Goal: Information Seeking & Learning: Learn about a topic

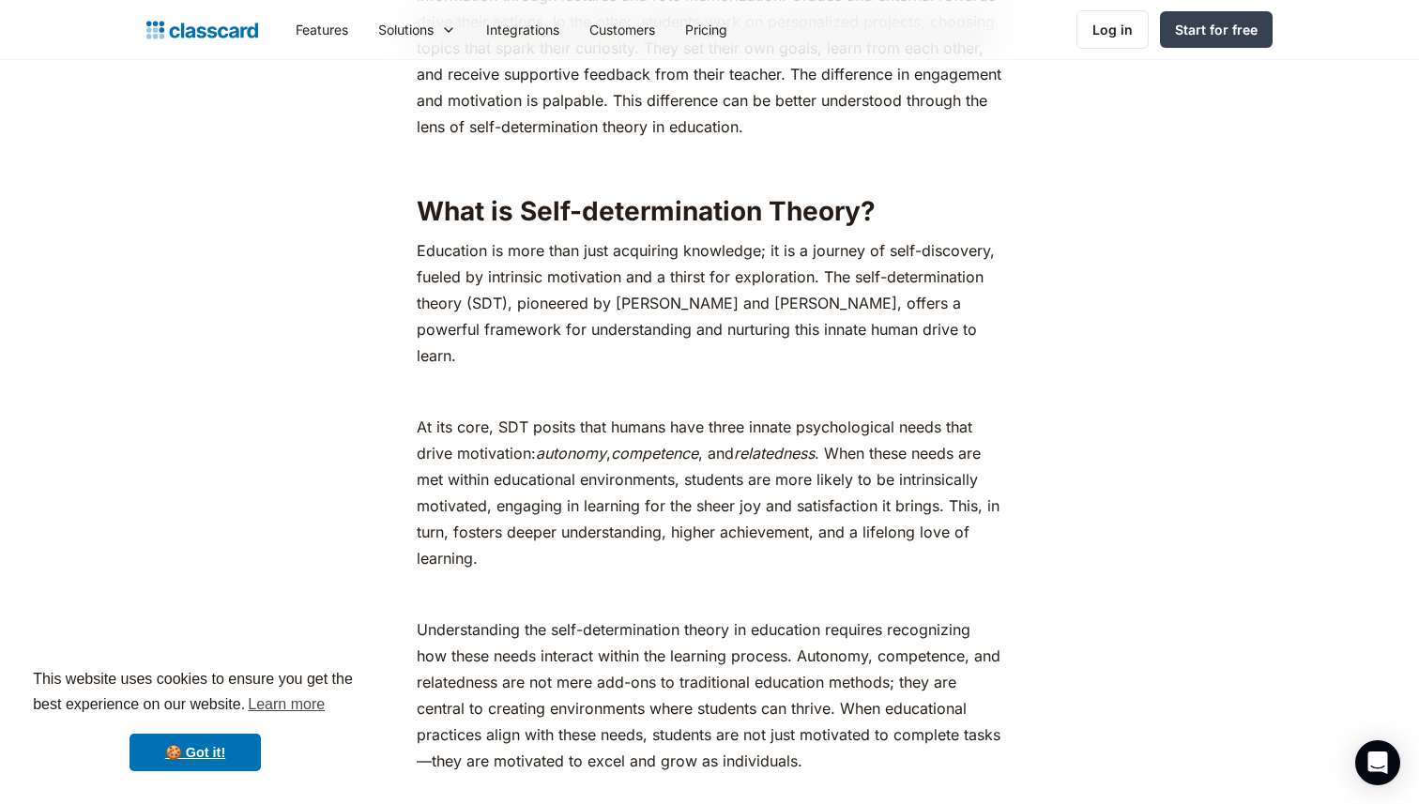
scroll to position [1108, 0]
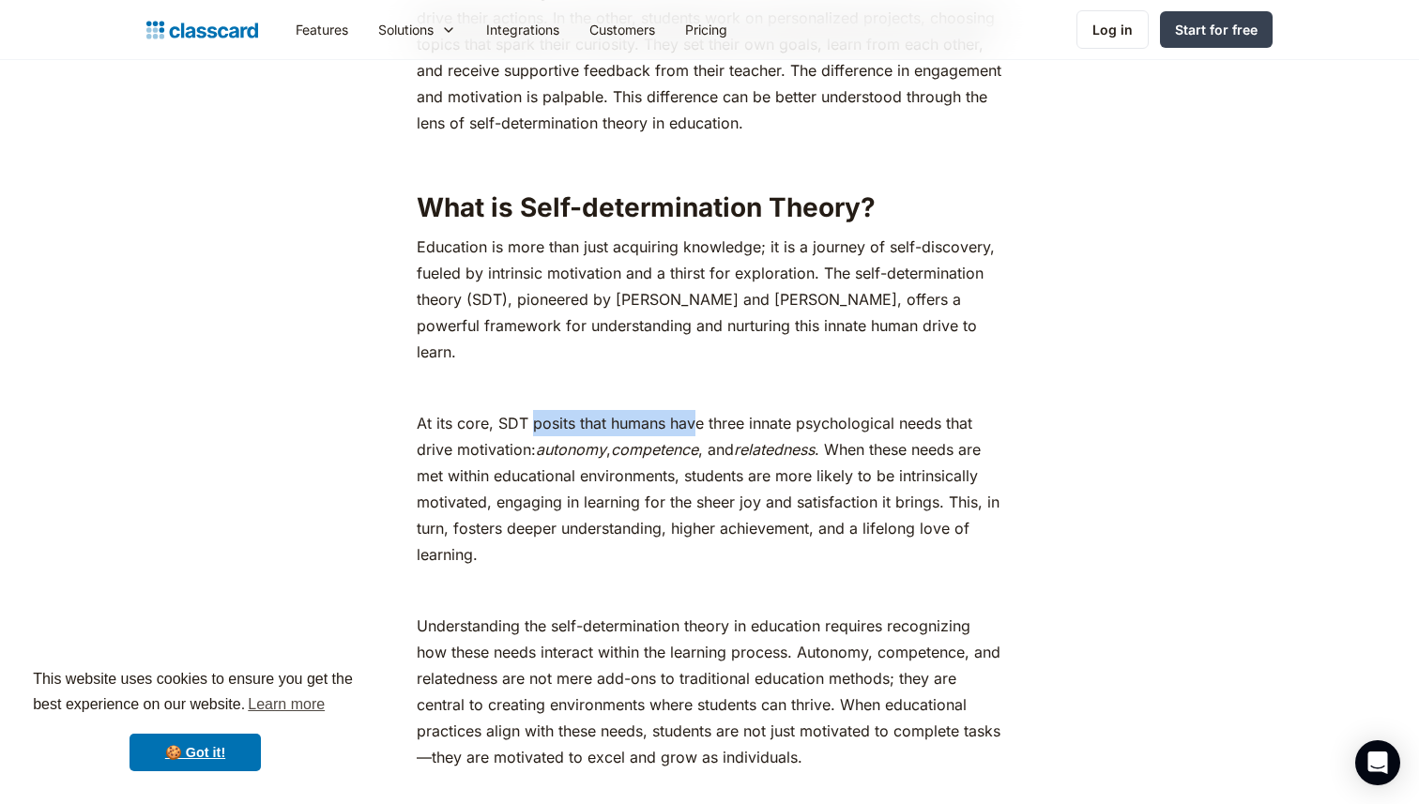
drag, startPoint x: 529, startPoint y: 397, endPoint x: 695, endPoint y: 397, distance: 166.1
click at [695, 410] on p "At its core, SDT posits that humans have three innate psychological needs that …" at bounding box center [709, 489] width 585 height 158
click at [671, 457] on p "At its core, SDT posits that humans have three innate psychological needs that …" at bounding box center [709, 489] width 585 height 158
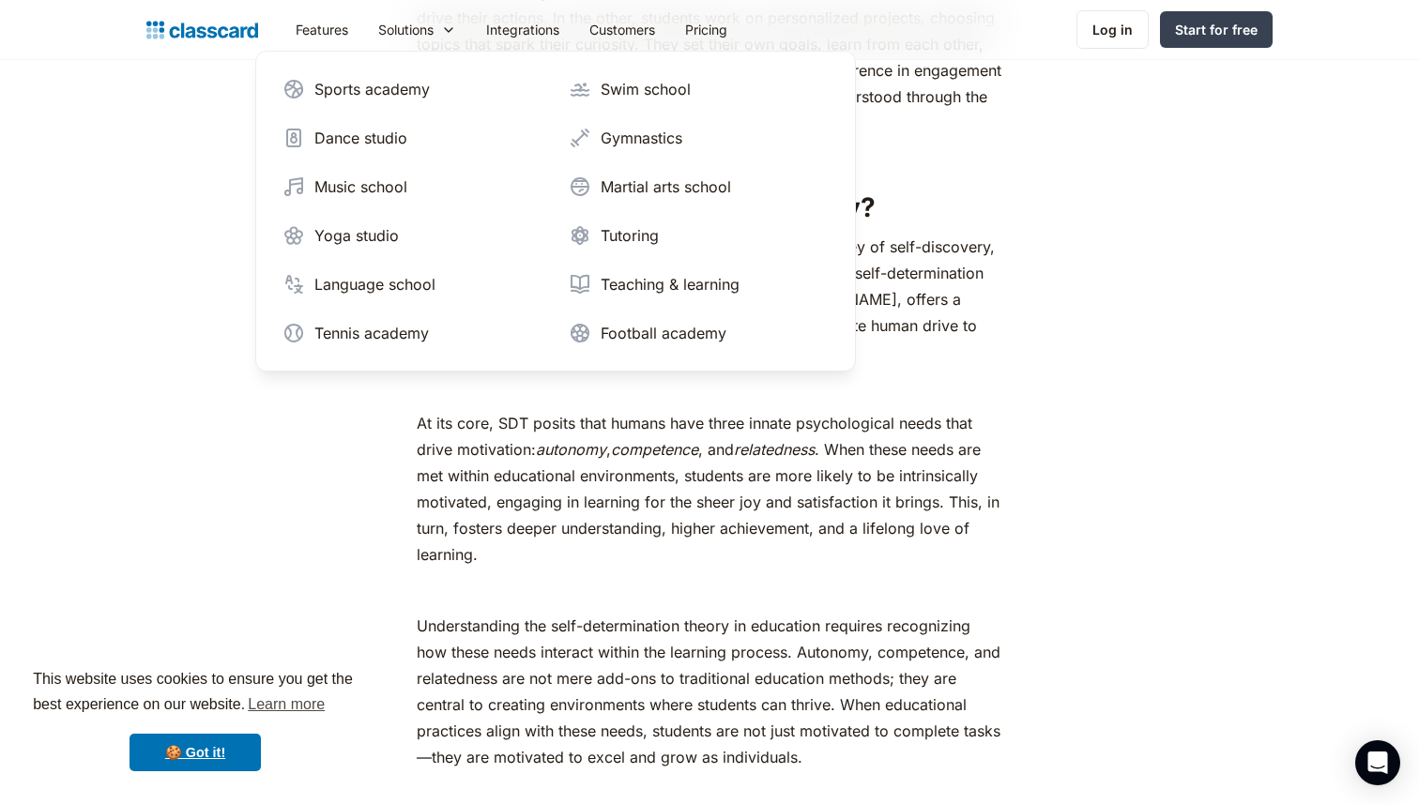
click at [660, 527] on p "At its core, SDT posits that humans have three innate psychological needs that …" at bounding box center [709, 489] width 585 height 158
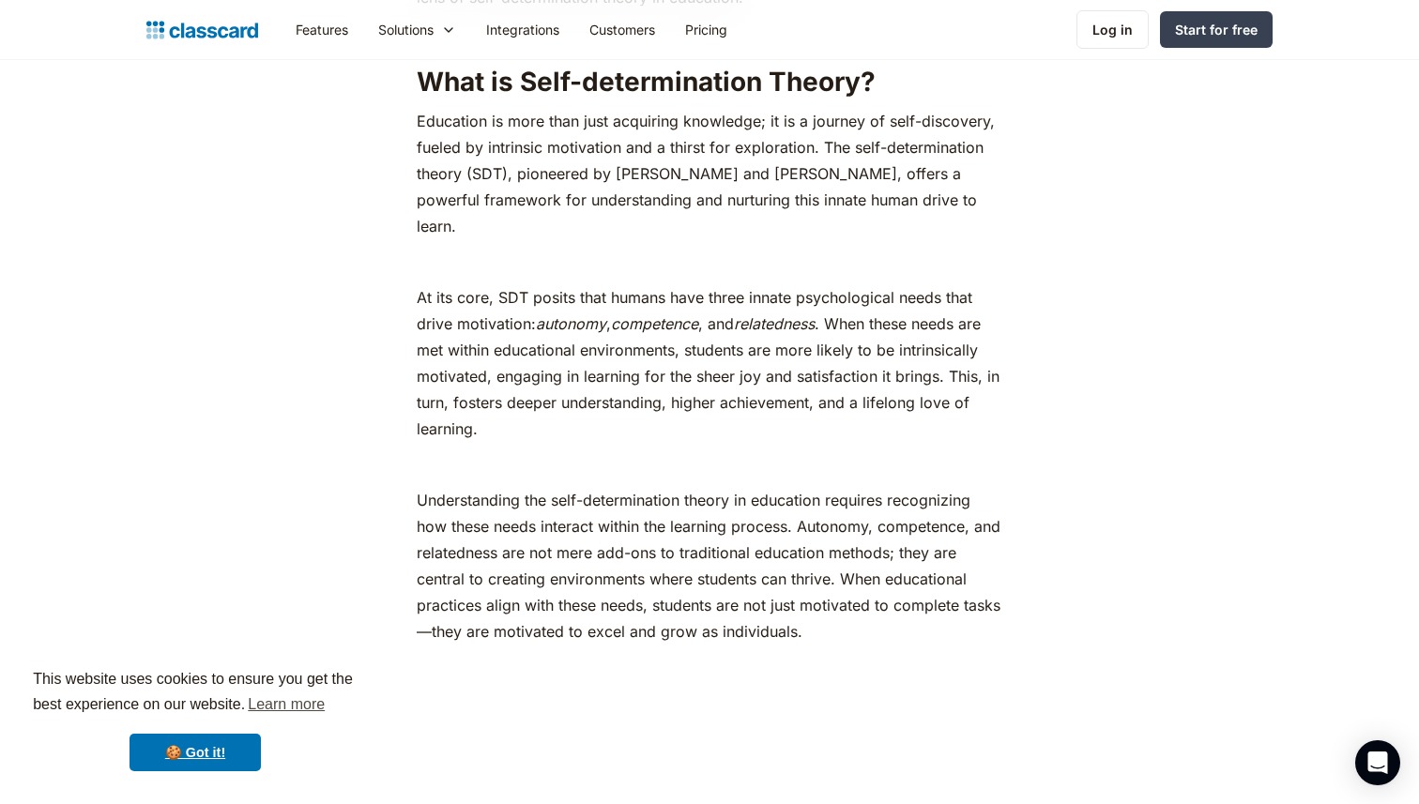
scroll to position [1229, 0]
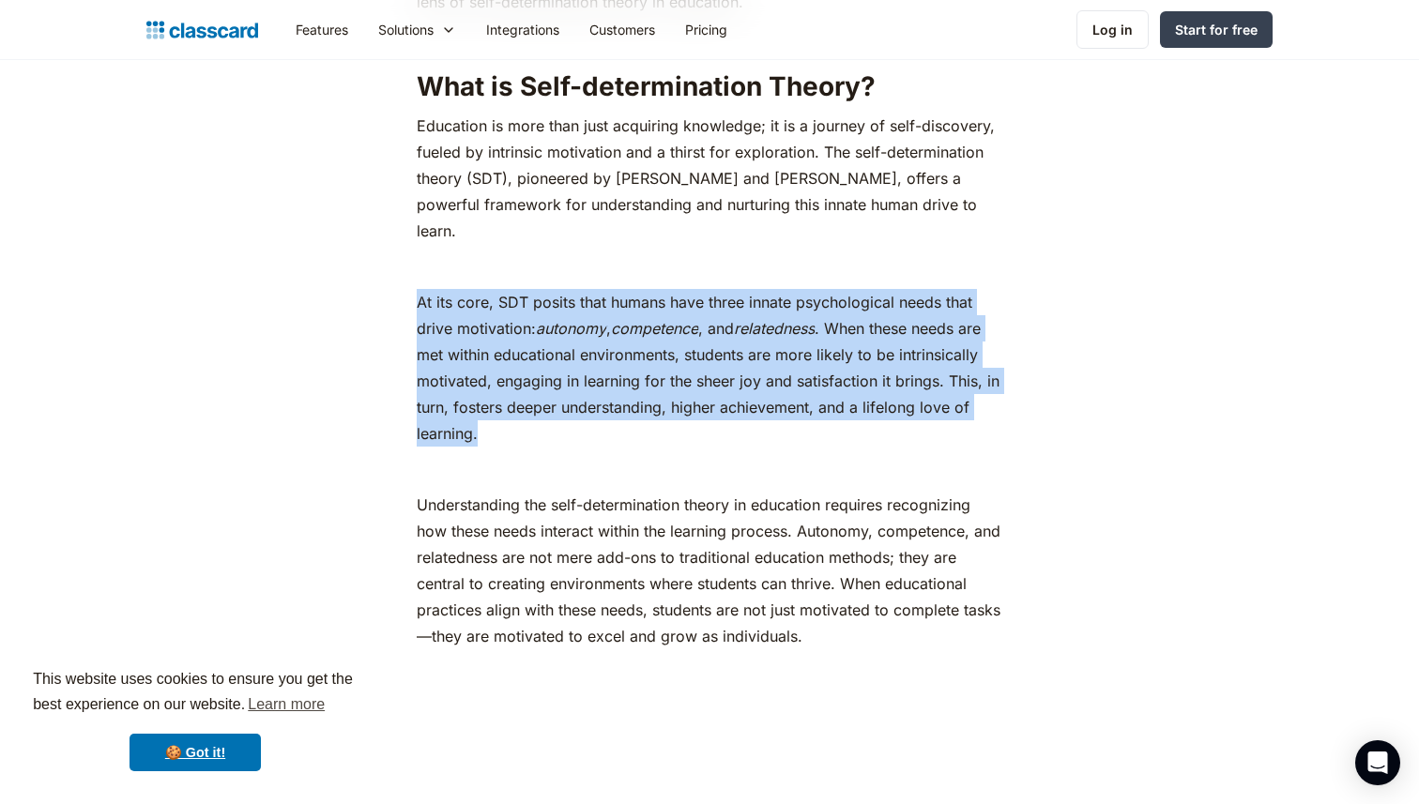
drag, startPoint x: 419, startPoint y: 278, endPoint x: 494, endPoint y: 410, distance: 152.1
click at [494, 410] on p "At its core, SDT posits that humans have three innate psychological needs that …" at bounding box center [709, 368] width 585 height 158
copy p "At its core, SDT posits that humans have three innate psychological needs that …"
click at [520, 380] on p "At its core, SDT posits that humans have three innate psychological needs that …" at bounding box center [709, 368] width 585 height 158
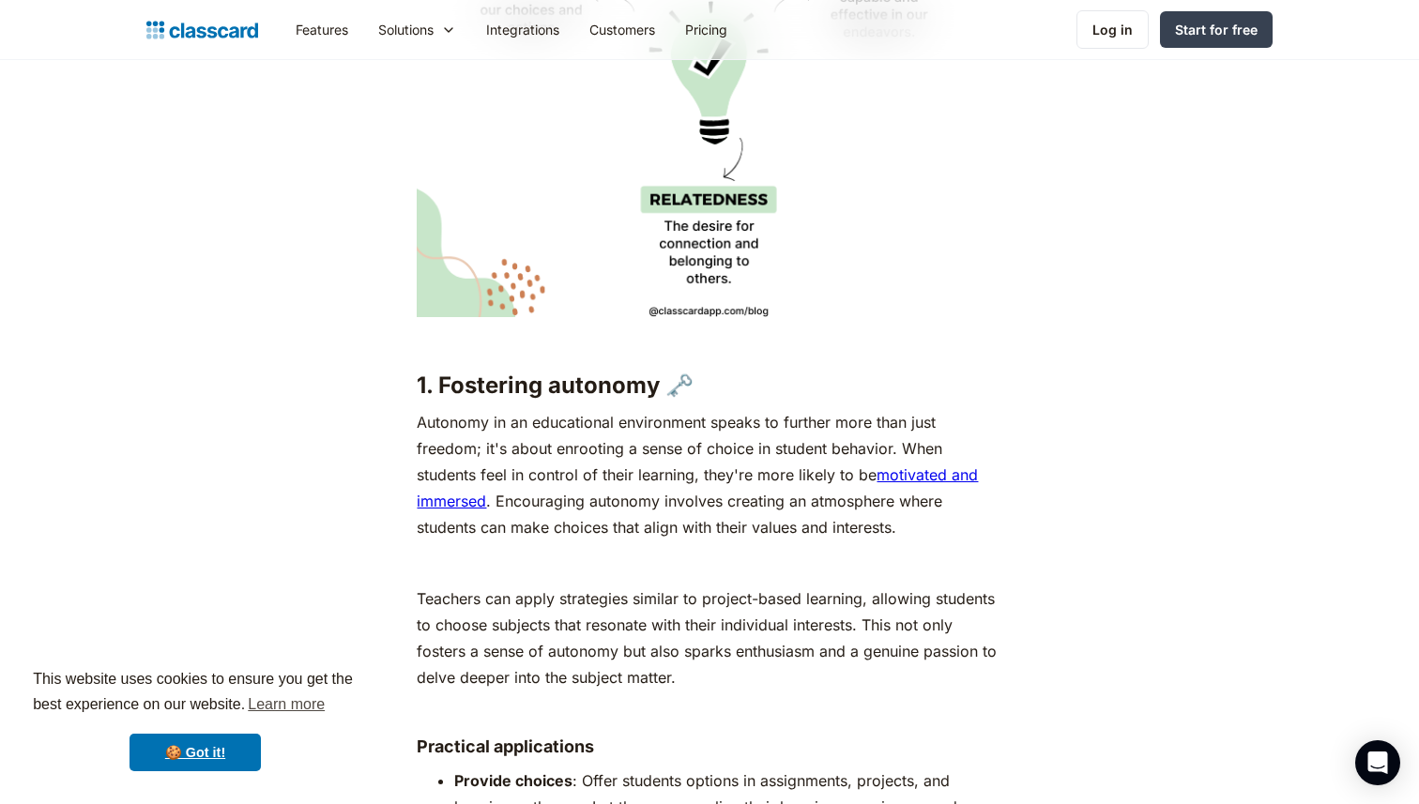
scroll to position [3087, 0]
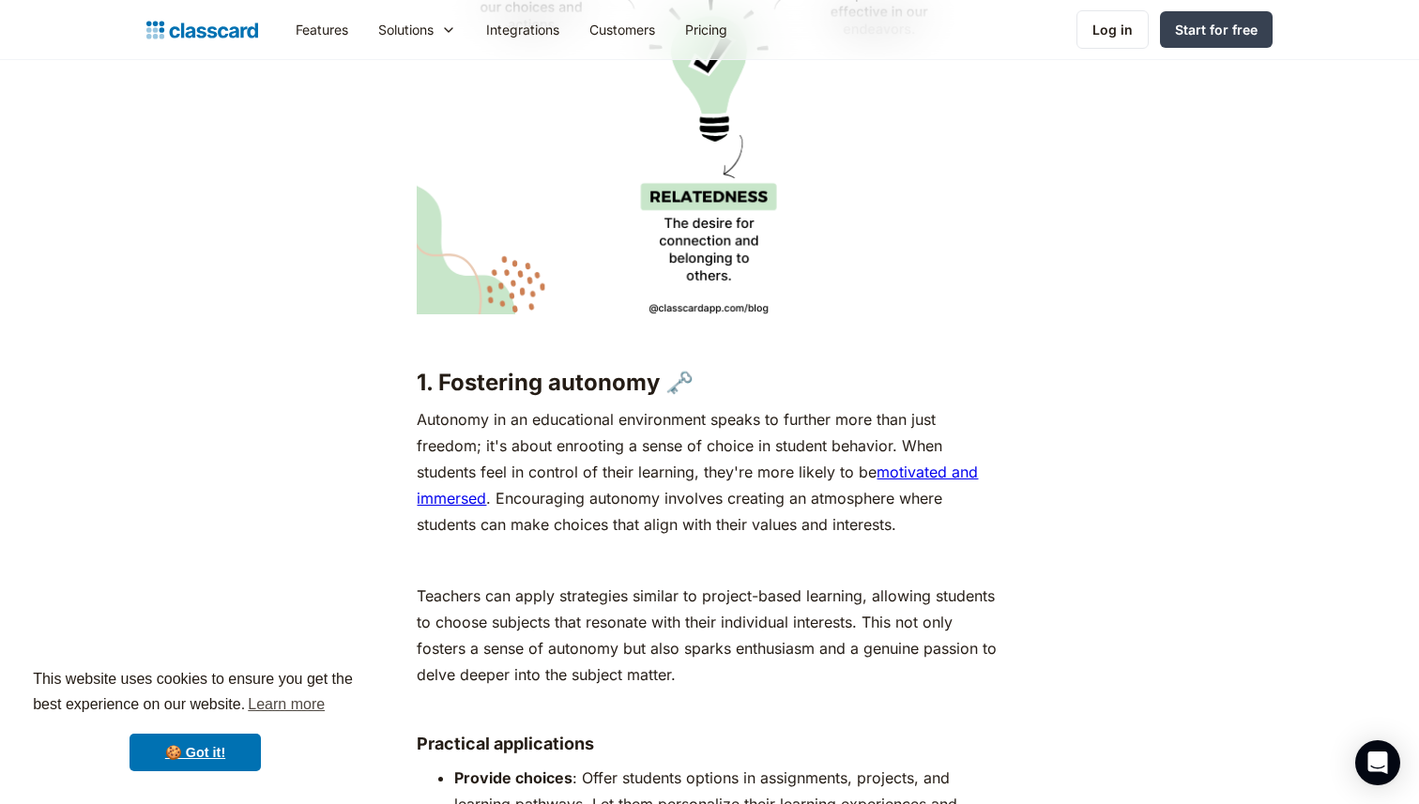
click at [457, 369] on h3 "1. Fostering autonomy 🗝️" at bounding box center [709, 383] width 585 height 28
click at [550, 448] on p "Autonomy in an educational environment speaks to further more than just freedom…" at bounding box center [709, 471] width 585 height 131
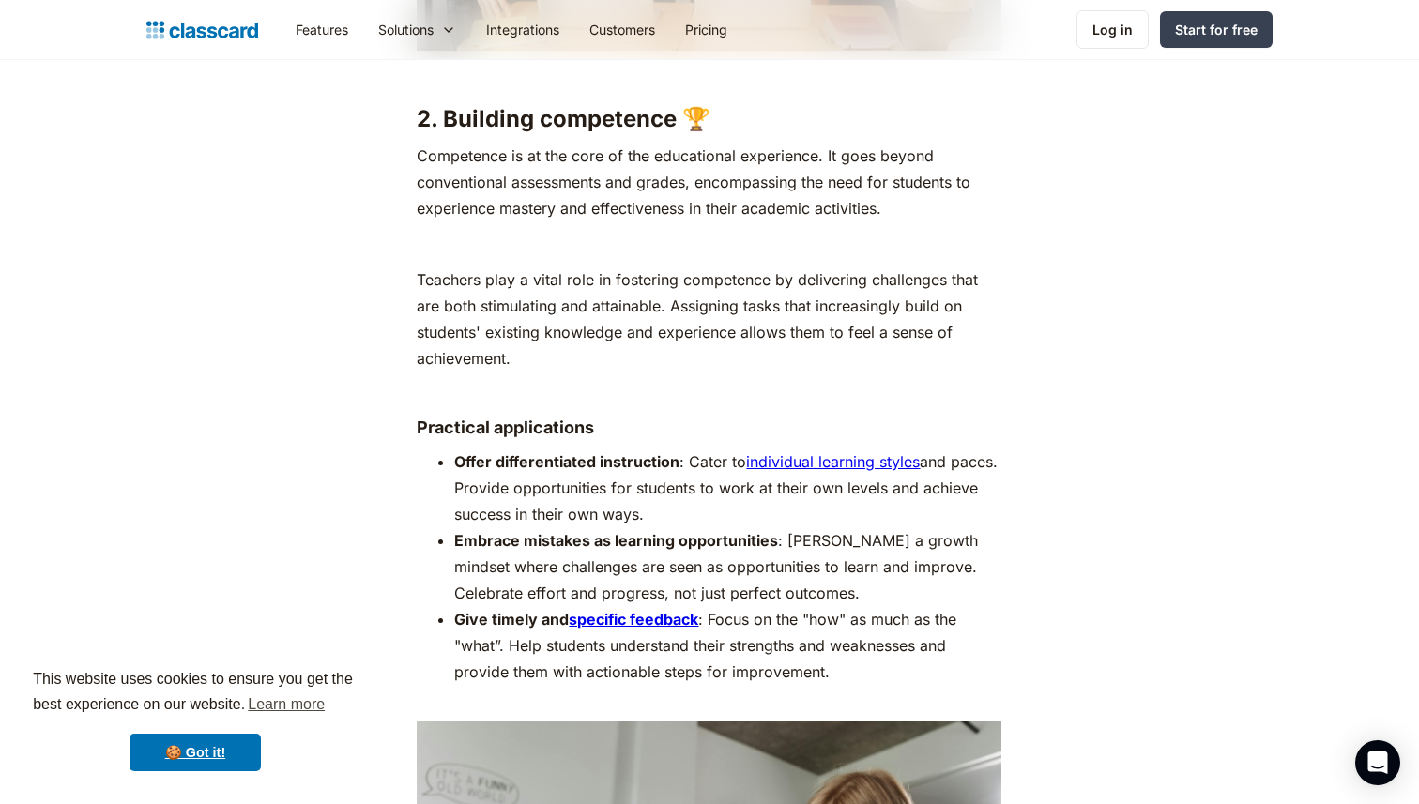
scroll to position [4042, 0]
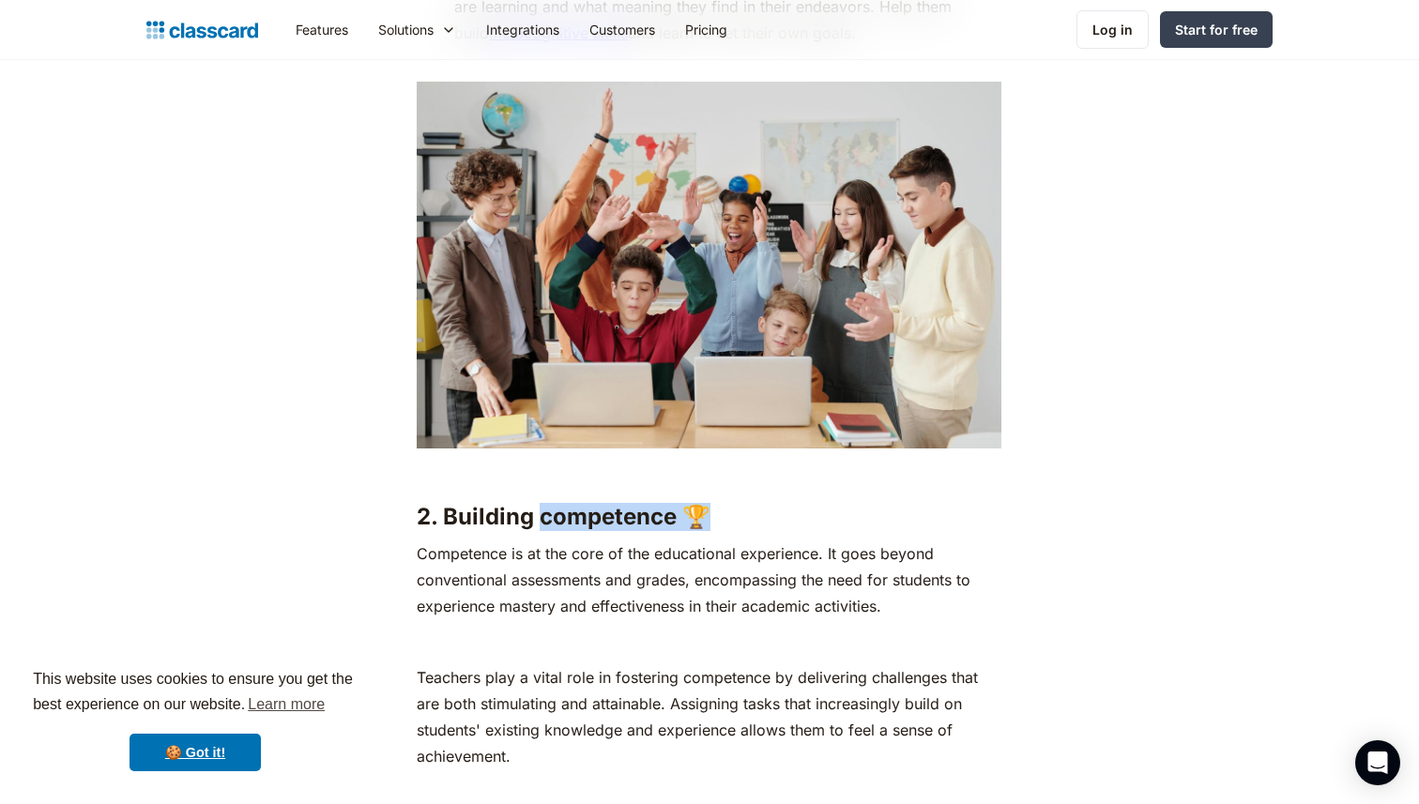
drag, startPoint x: 540, startPoint y: 492, endPoint x: 721, endPoint y: 492, distance: 181.1
click at [721, 503] on h3 "2. Building competence 🏆" at bounding box center [709, 517] width 585 height 28
click at [567, 584] on p "Competence is at the core of the educational experience. It goes beyond convent…" at bounding box center [709, 580] width 585 height 79
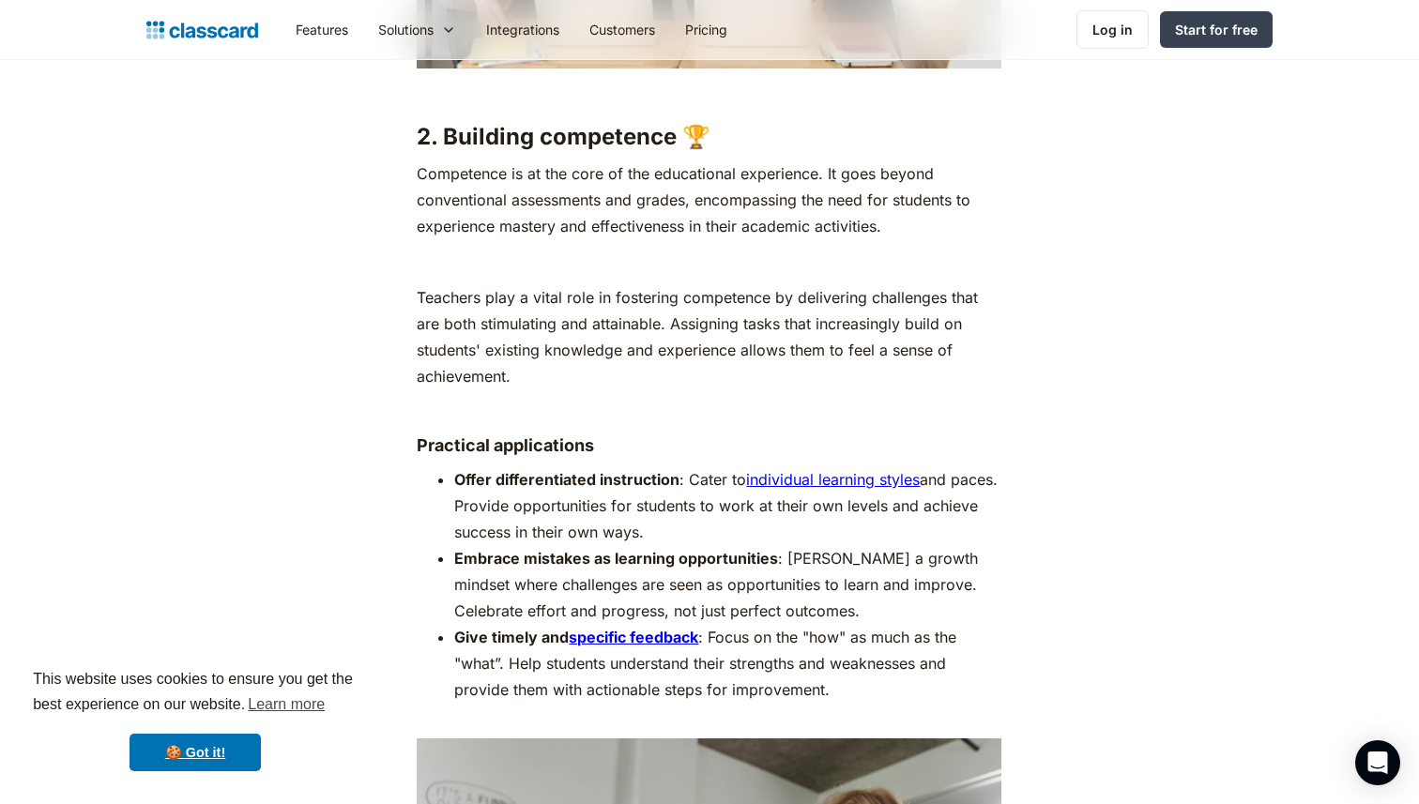
scroll to position [4431, 0]
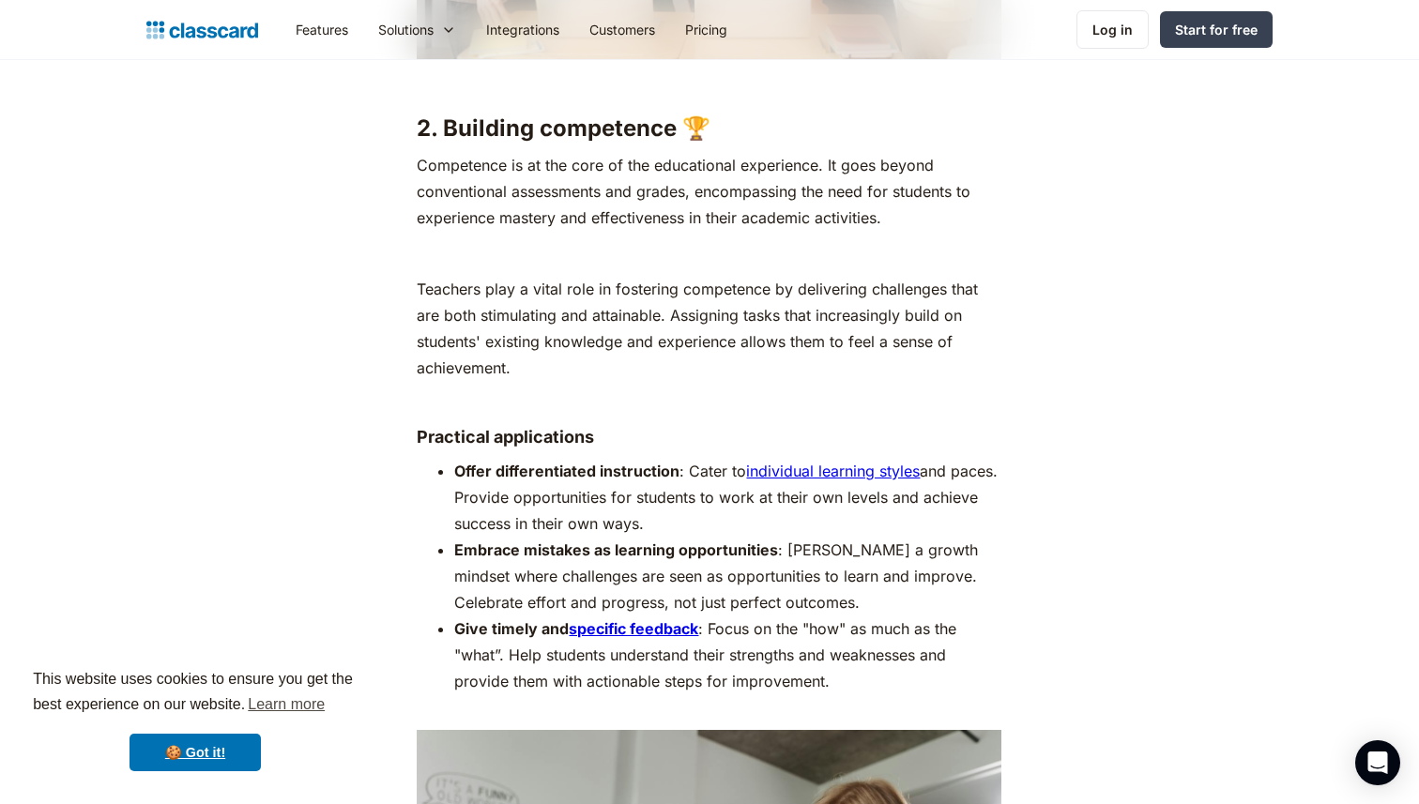
click at [509, 167] on p "Competence is at the core of the educational experience. It goes beyond convent…" at bounding box center [709, 191] width 585 height 79
click at [590, 117] on div "Let’s imagine two contrasting classrooms. In one, students passively receive in…" at bounding box center [709, 341] width 585 height 7423
click at [597, 114] on h3 "2. Building competence 🏆" at bounding box center [709, 128] width 585 height 28
click at [492, 241] on div "Let’s imagine two contrasting classrooms. In one, students passively receive in…" at bounding box center [709, 341] width 585 height 7423
click at [679, 426] on h4 "Practical applications" at bounding box center [709, 437] width 585 height 23
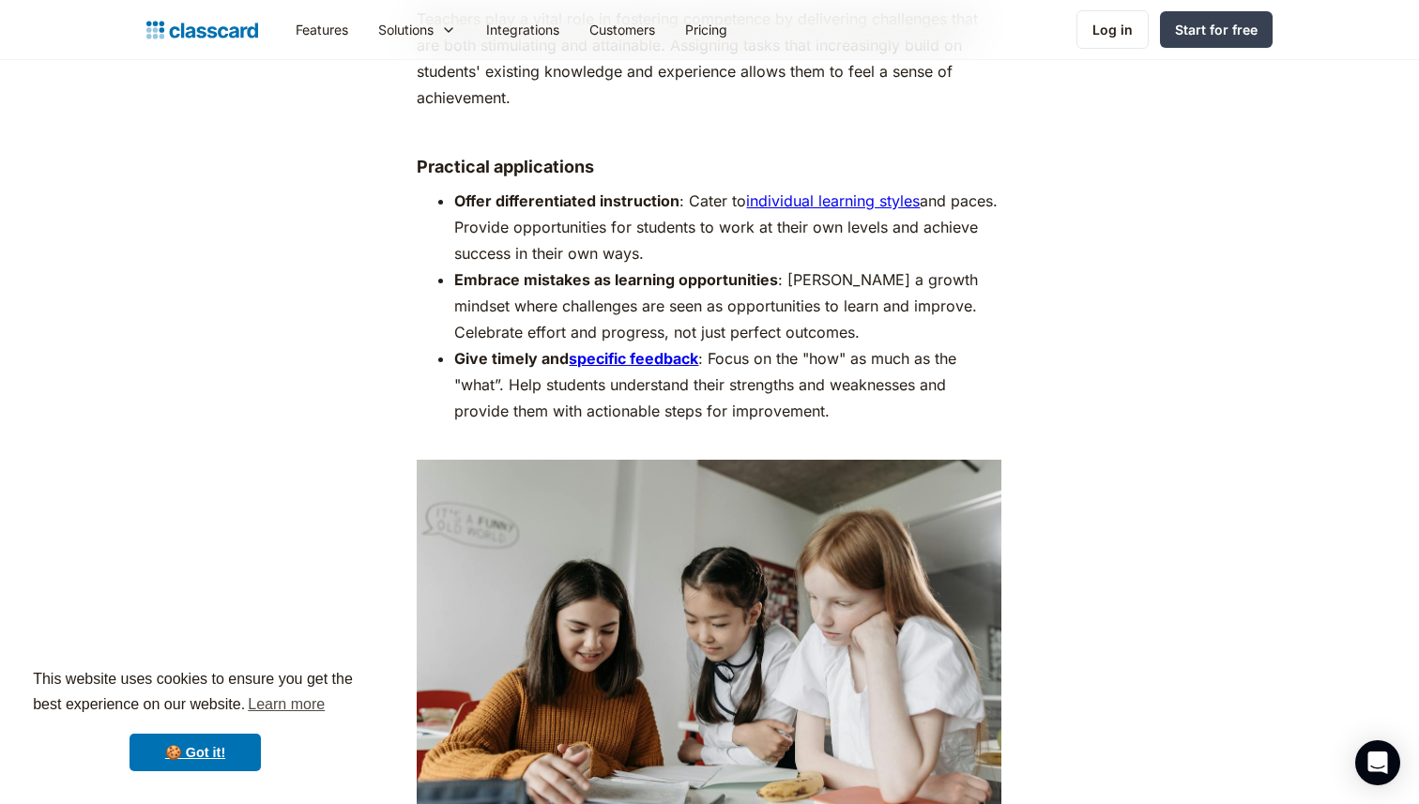
scroll to position [4706, 0]
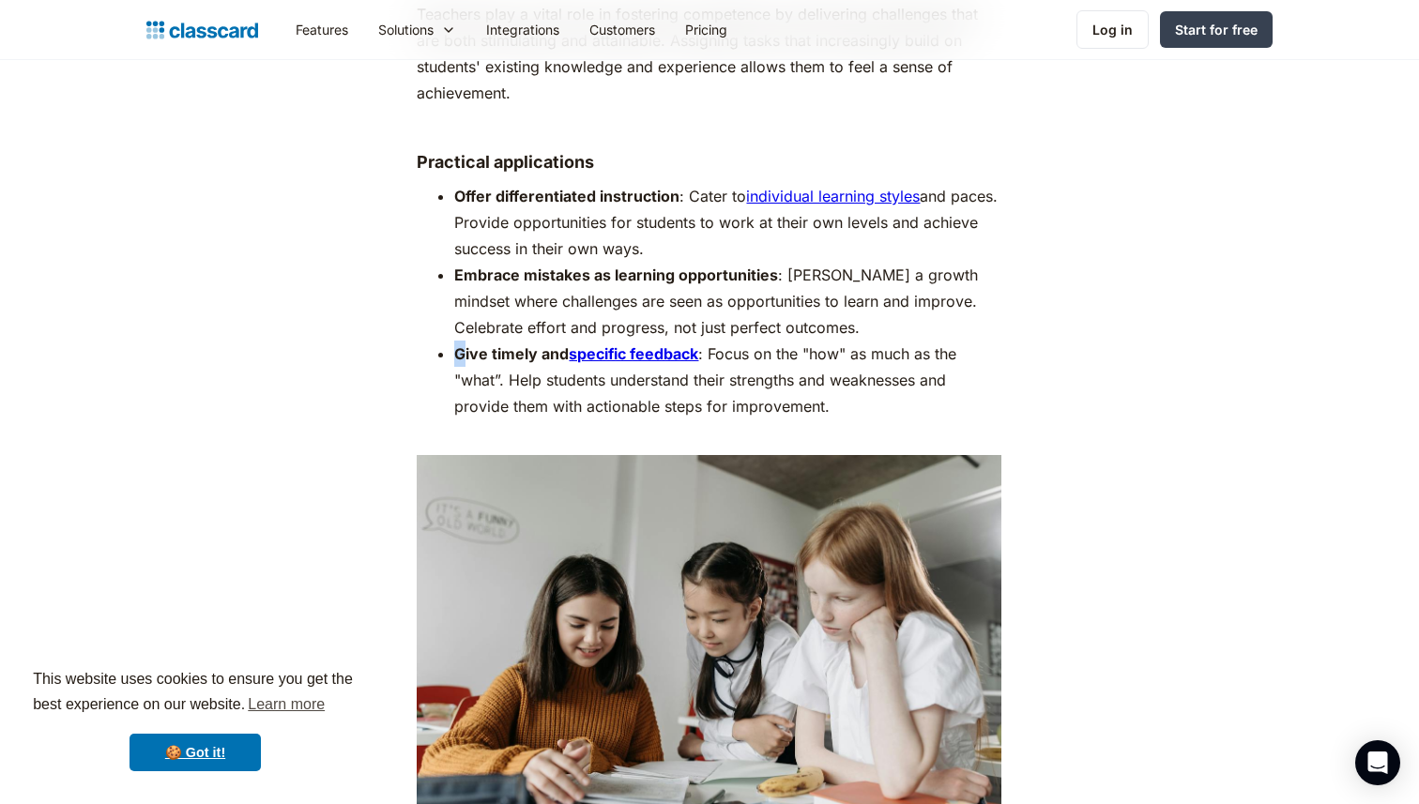
drag, startPoint x: 455, startPoint y: 328, endPoint x: 465, endPoint y: 329, distance: 10.4
click at [465, 344] on strong "Give timely and" at bounding box center [511, 353] width 114 height 19
click at [487, 344] on strong "Give timely and" at bounding box center [511, 353] width 114 height 19
drag, startPoint x: 456, startPoint y: 328, endPoint x: 568, endPoint y: 327, distance: 111.7
click at [568, 344] on strong "Give timely and" at bounding box center [511, 353] width 114 height 19
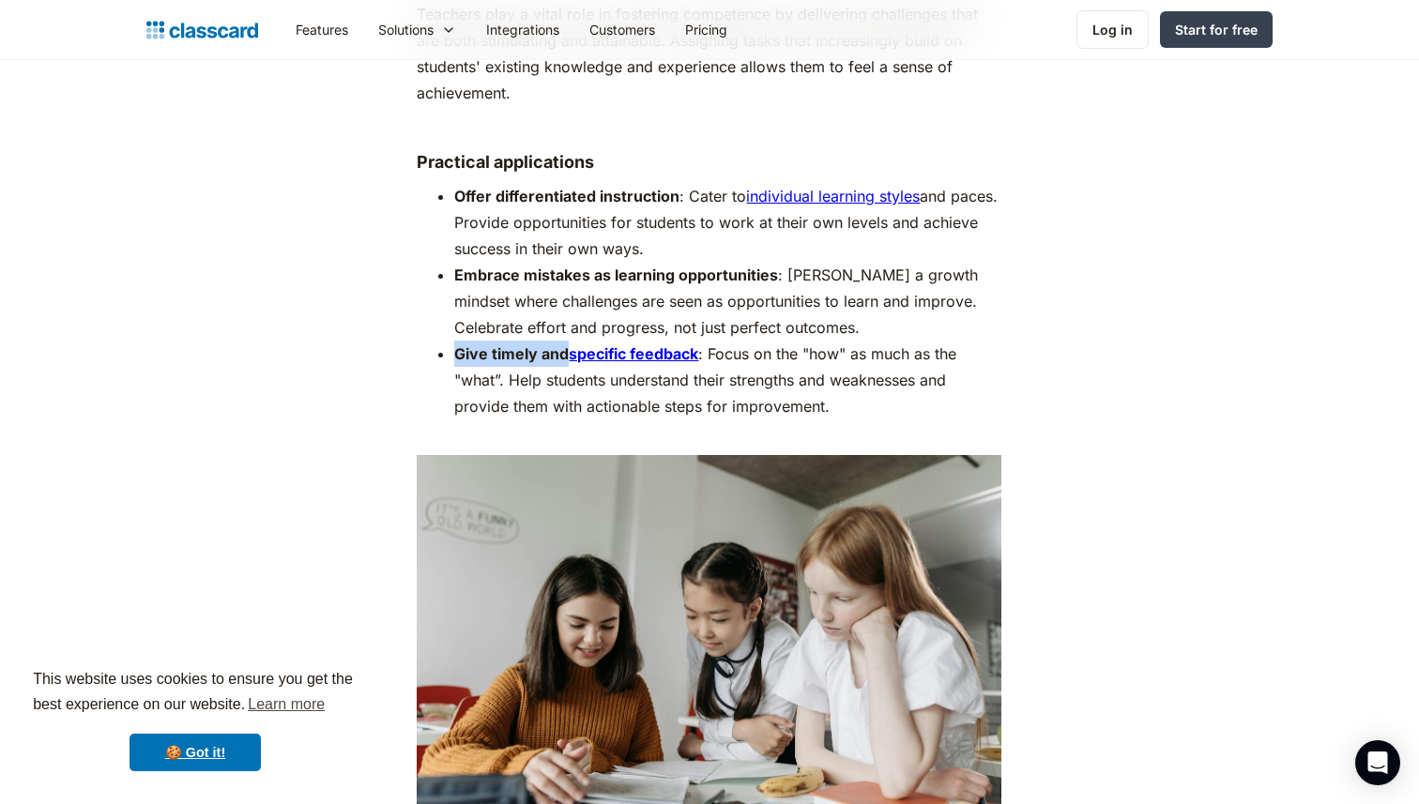
copy strong "Give timely and"
click at [522, 345] on li "Give timely and specific feedback : Focus on the "how" as much as the "what”. H…" at bounding box center [727, 393] width 547 height 105
drag, startPoint x: 456, startPoint y: 328, endPoint x: 501, endPoint y: 328, distance: 45.0
click at [501, 344] on strong "Give timely and" at bounding box center [511, 353] width 114 height 19
click at [520, 344] on strong "Give timely and" at bounding box center [511, 353] width 114 height 19
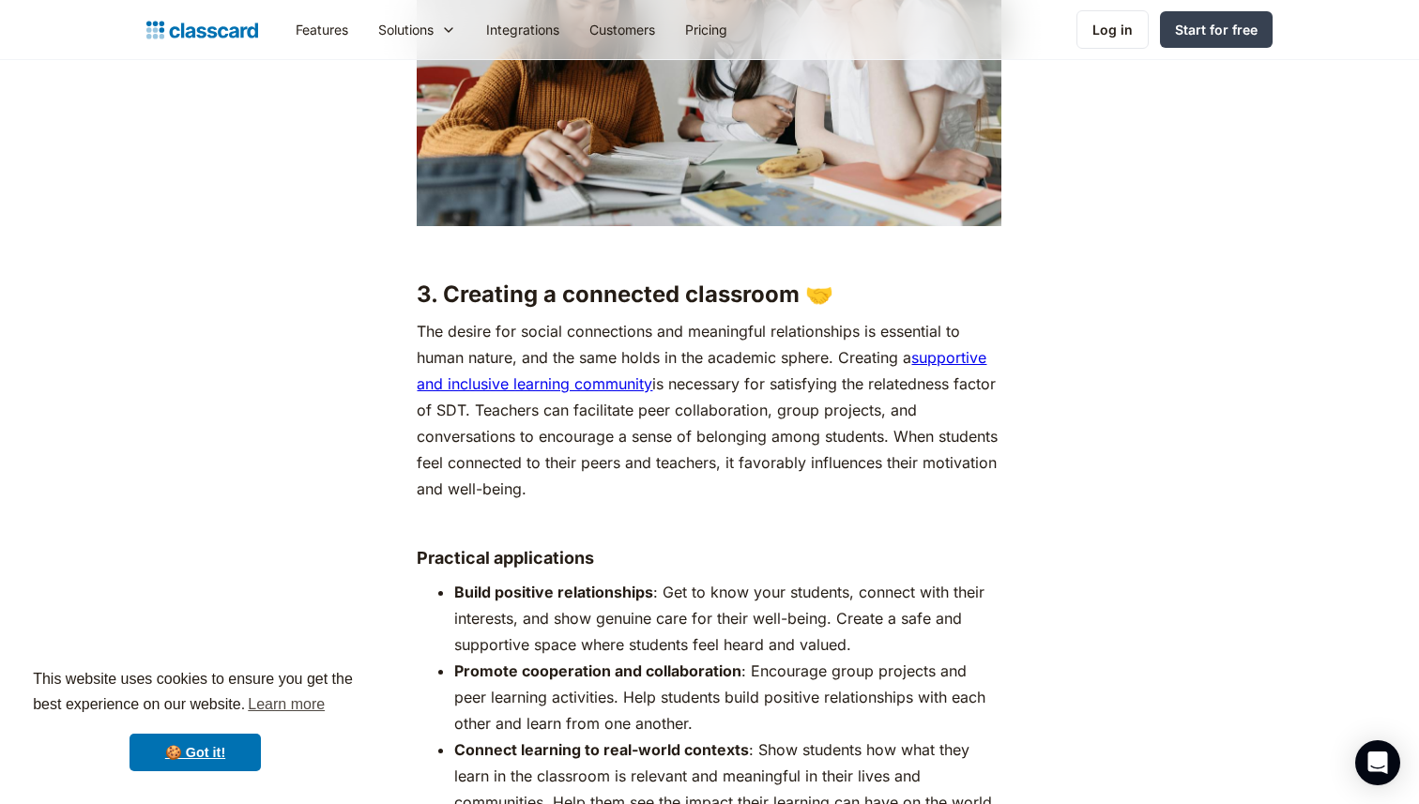
scroll to position [5328, 0]
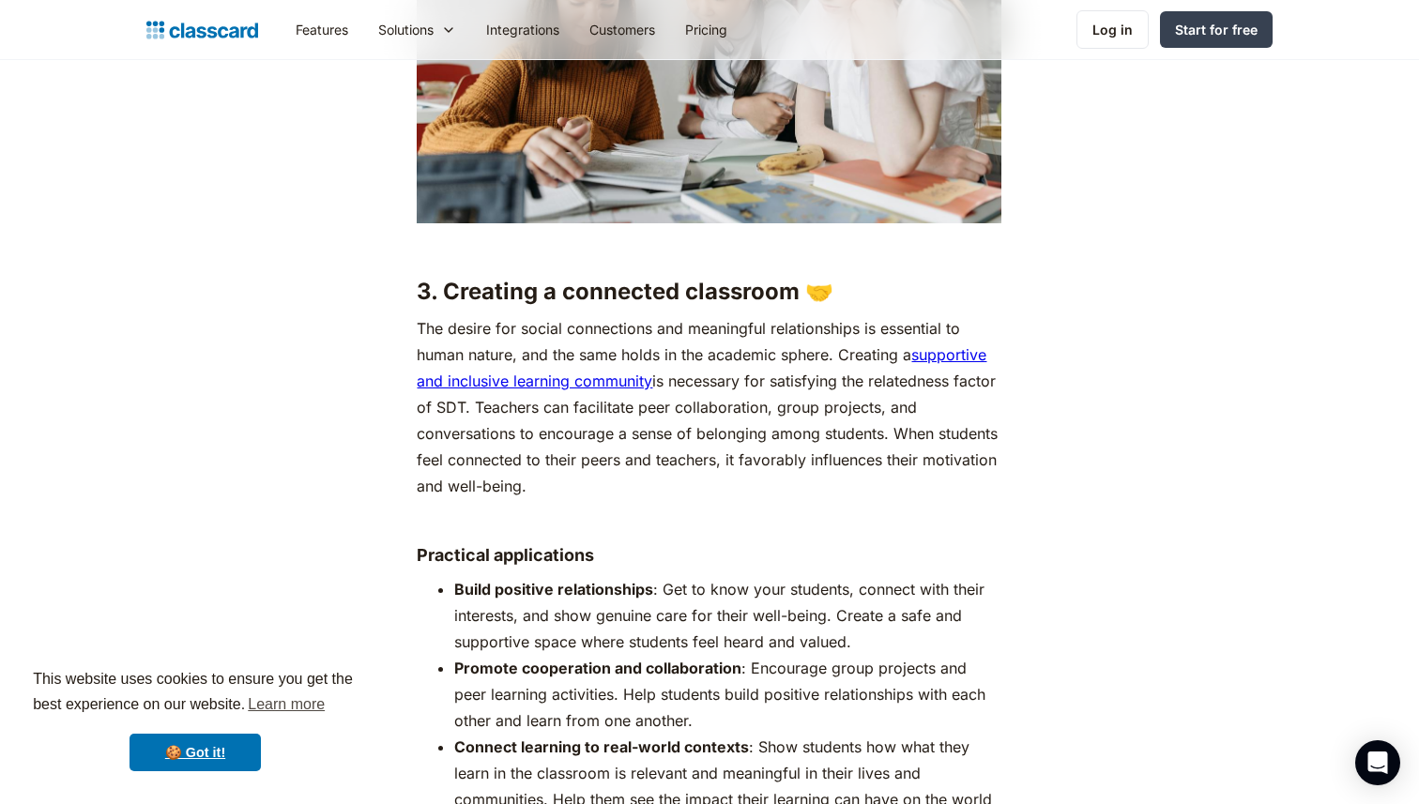
click at [521, 383] on p "The desire for social connections and meaningful relationships is essential to …" at bounding box center [709, 407] width 585 height 184
click at [562, 454] on p "The desire for social connections and meaningful relationships is essential to …" at bounding box center [709, 407] width 585 height 184
drag, startPoint x: 524, startPoint y: 384, endPoint x: 611, endPoint y: 419, distance: 93.9
click at [611, 419] on p "The desire for social connections and meaningful relationships is essential to …" at bounding box center [709, 407] width 585 height 184
click at [587, 469] on p "The desire for social connections and meaningful relationships is essential to …" at bounding box center [709, 407] width 585 height 184
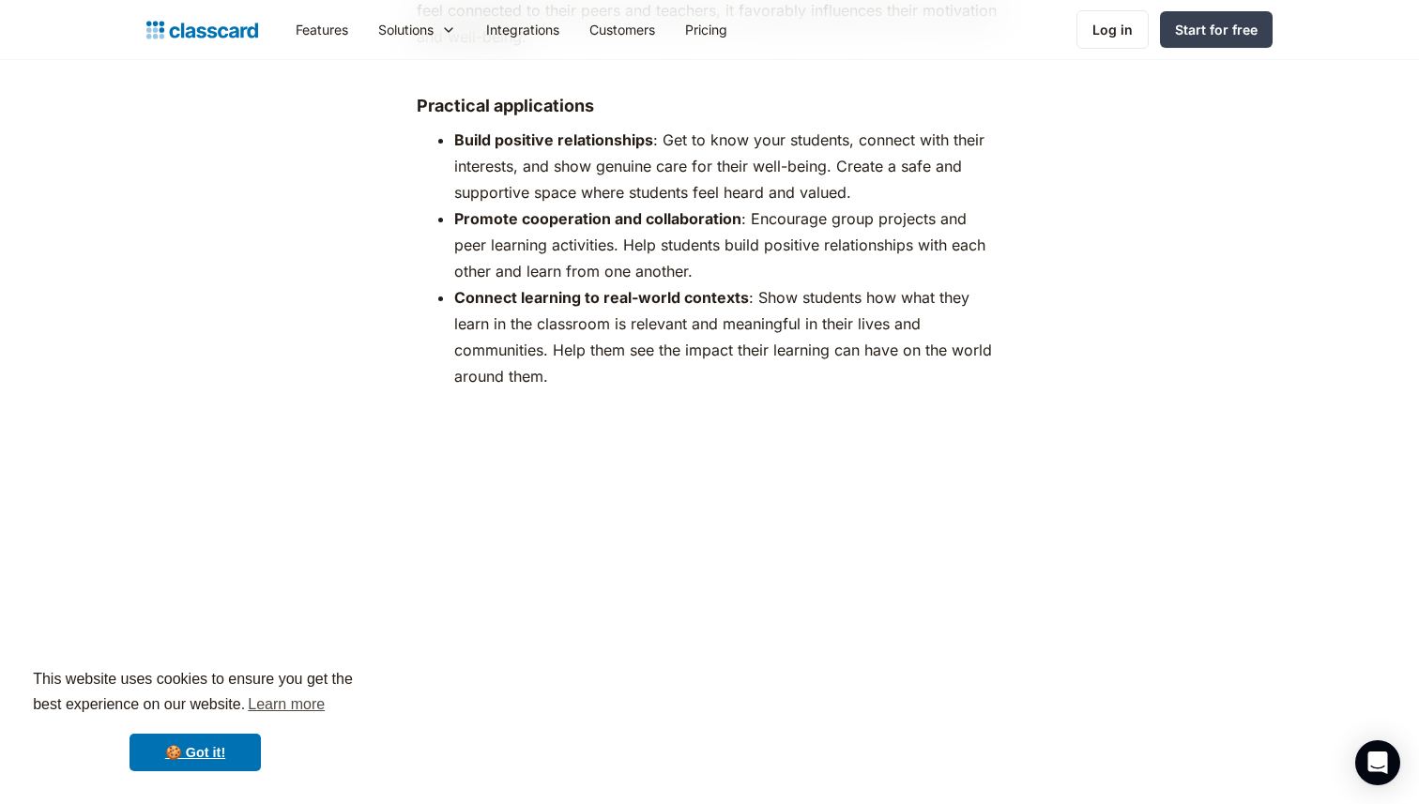
scroll to position [5766, 0]
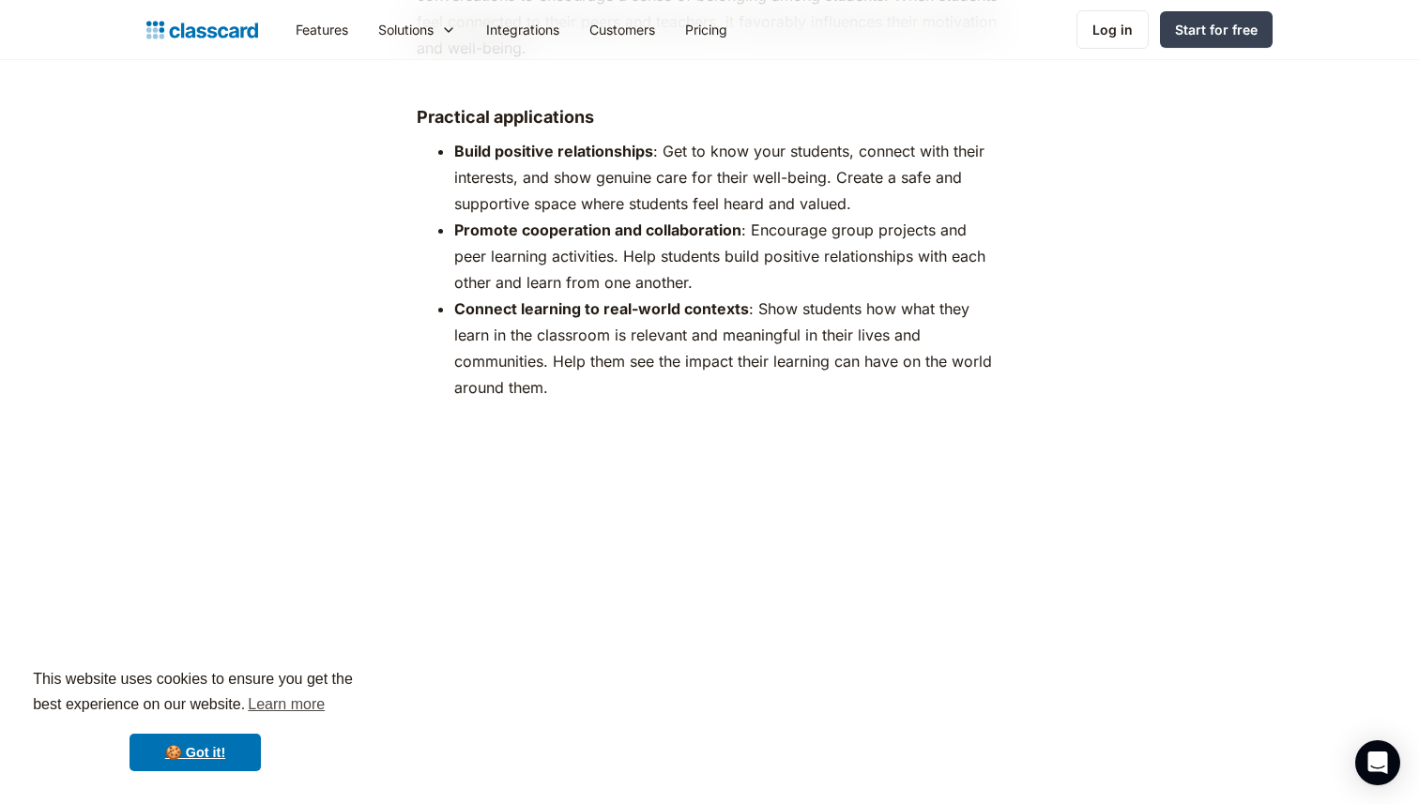
click at [573, 343] on li "Connect learning to real-world contexts : Show students how what they learn in …" at bounding box center [727, 361] width 547 height 131
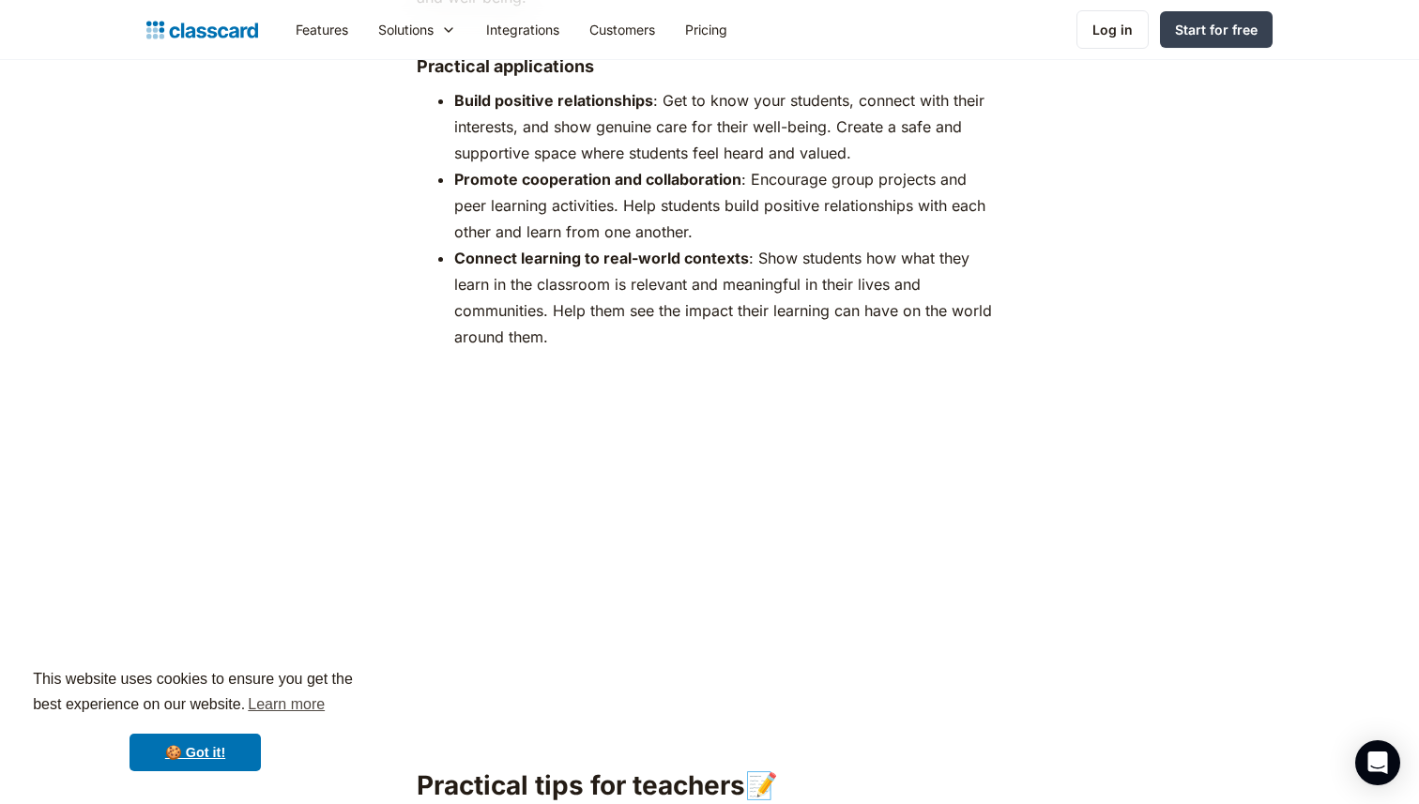
scroll to position [5819, 0]
click at [558, 100] on li "Build positive relationships : Get to know your students, connect with their in…" at bounding box center [727, 124] width 547 height 79
click at [857, 120] on li "Build positive relationships : Get to know your students, connect with their in…" at bounding box center [727, 124] width 547 height 79
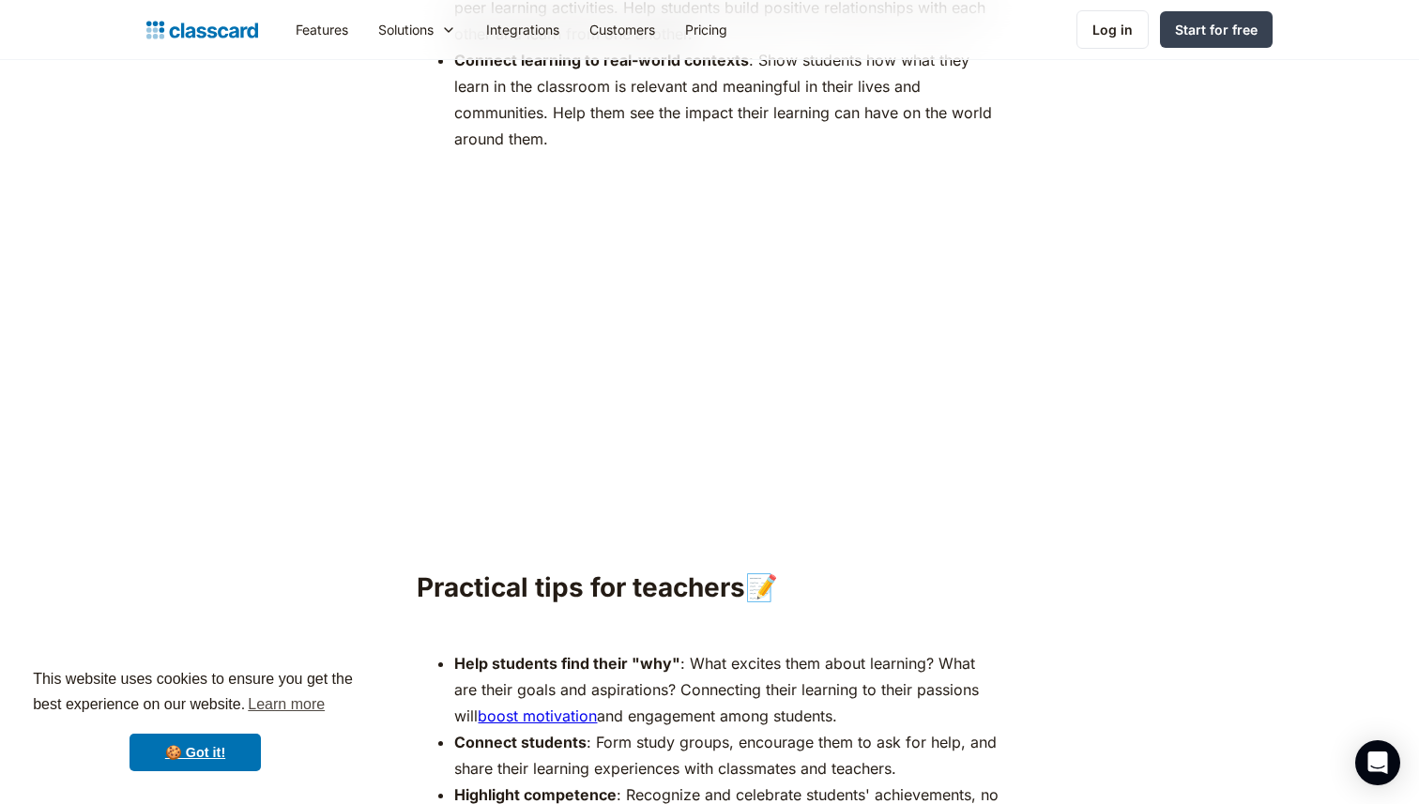
scroll to position [6036, 0]
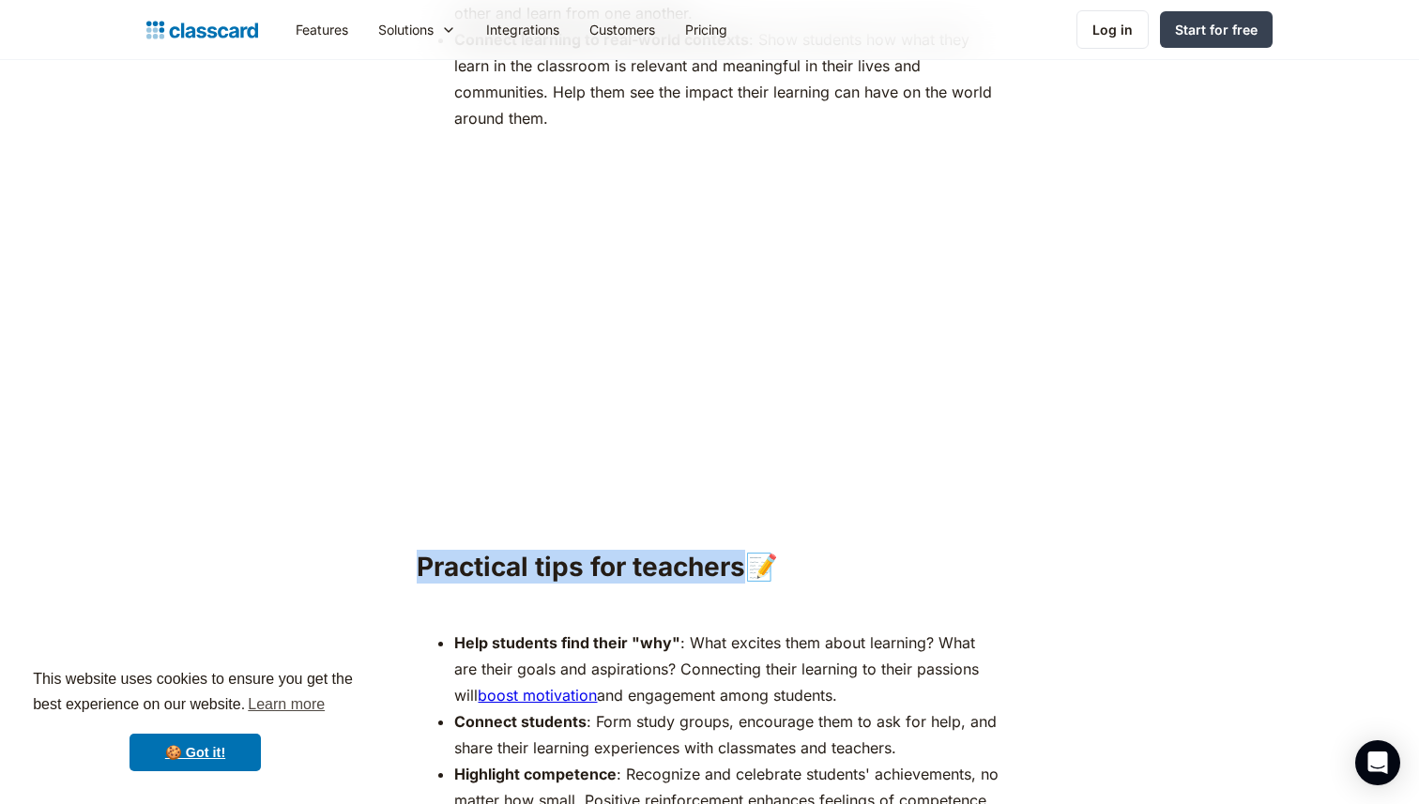
drag, startPoint x: 421, startPoint y: 542, endPoint x: 752, endPoint y: 541, distance: 330.4
click at [752, 550] on h2 "Practical tips for teachers📝" at bounding box center [709, 567] width 585 height 34
copy h2 "Practical tips for teachers"
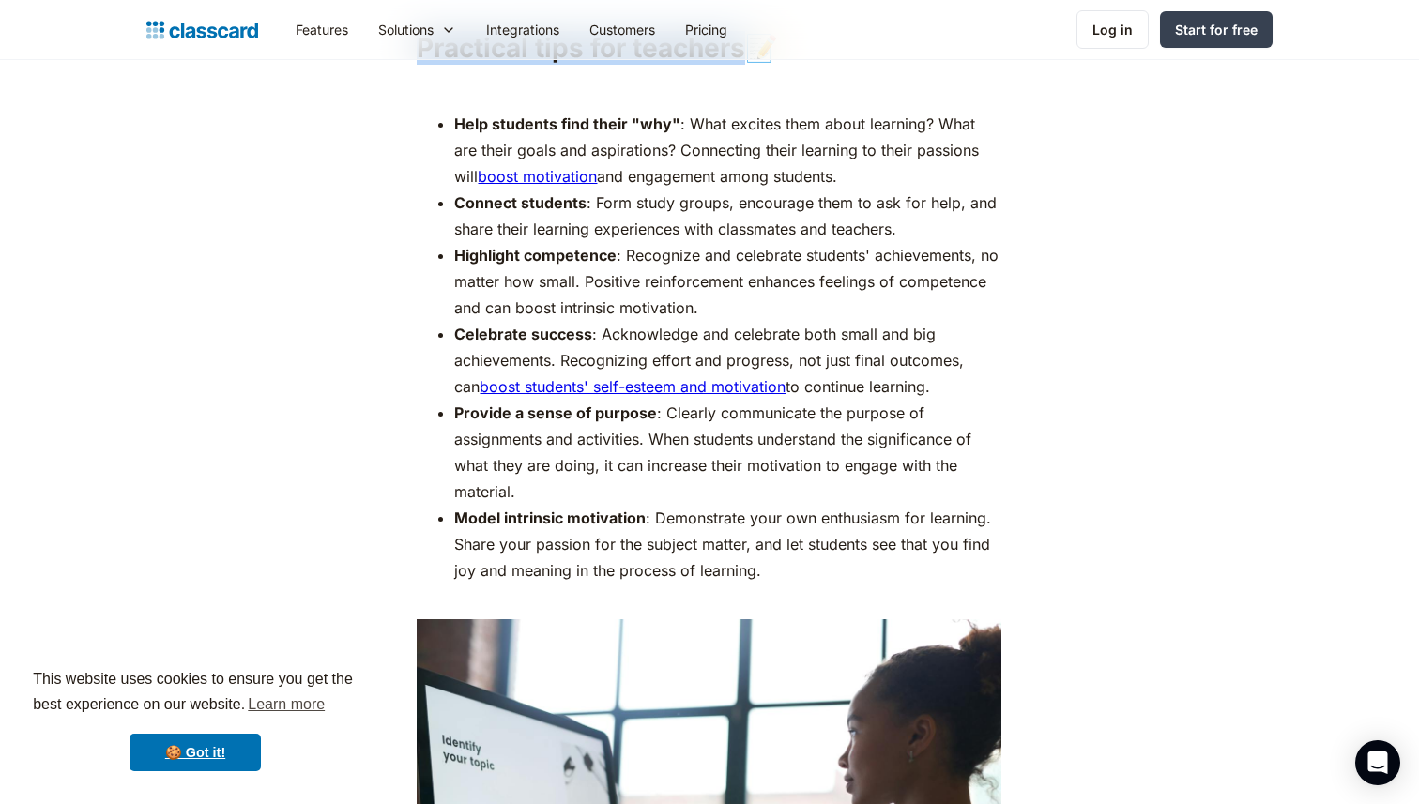
scroll to position [6617, 0]
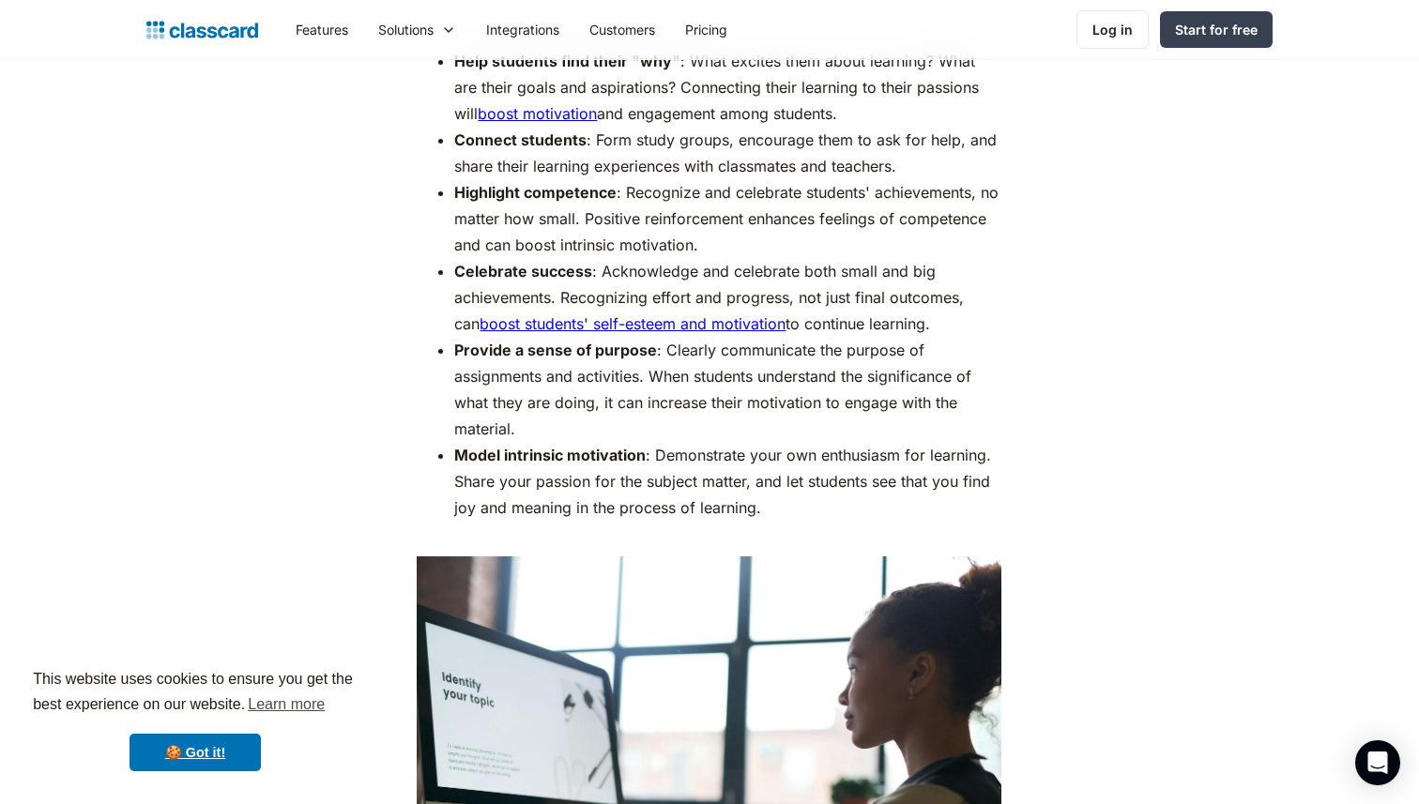
click at [513, 446] on strong "Model intrinsic motivation" at bounding box center [549, 455] width 191 height 19
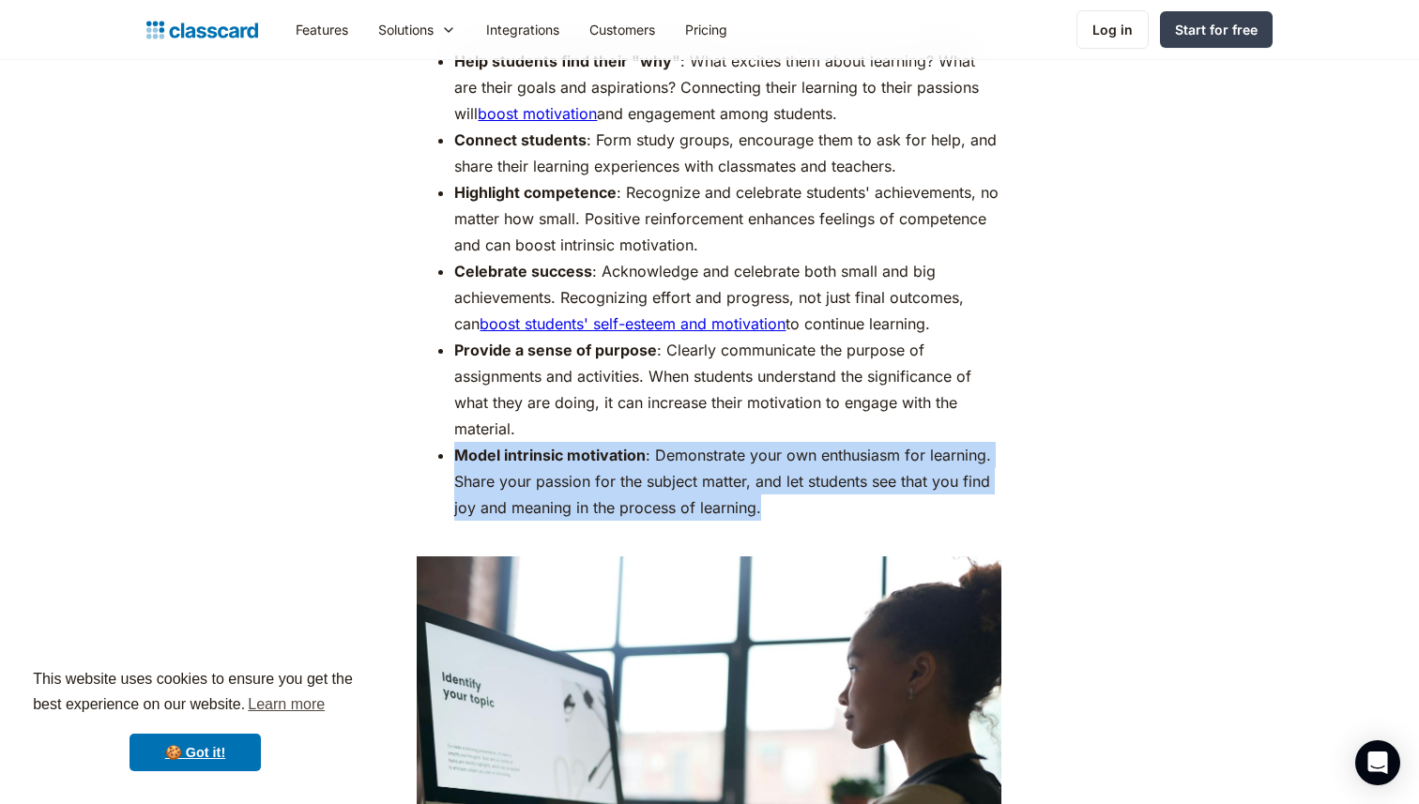
drag, startPoint x: 456, startPoint y: 423, endPoint x: 811, endPoint y: 493, distance: 361.5
click at [811, 493] on li "Model intrinsic motivation : Demonstrate your own enthusiasm for learning. Shar…" at bounding box center [727, 494] width 547 height 105
click at [734, 464] on li "Model intrinsic motivation : Demonstrate your own enthusiasm for learning. Shar…" at bounding box center [727, 494] width 547 height 105
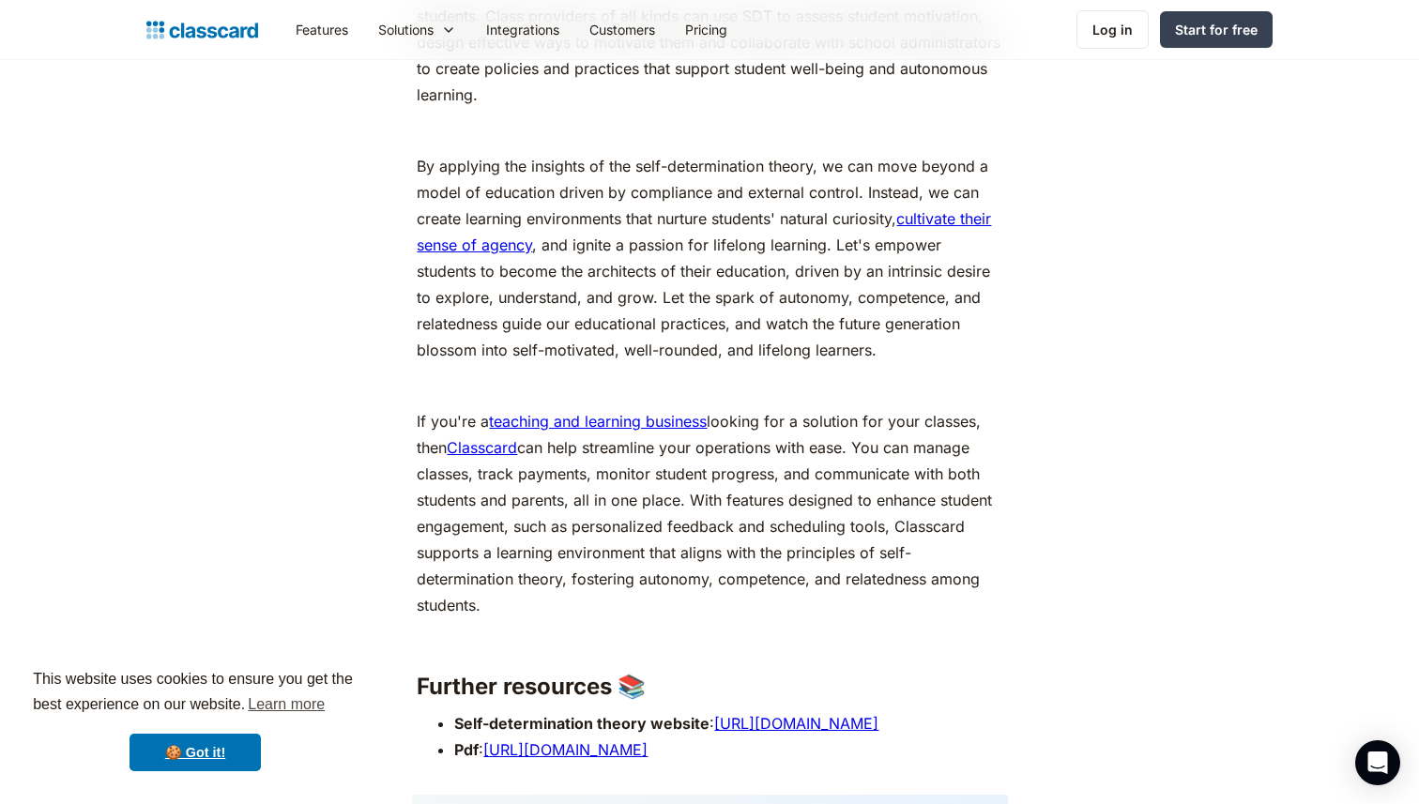
scroll to position [7714, 0]
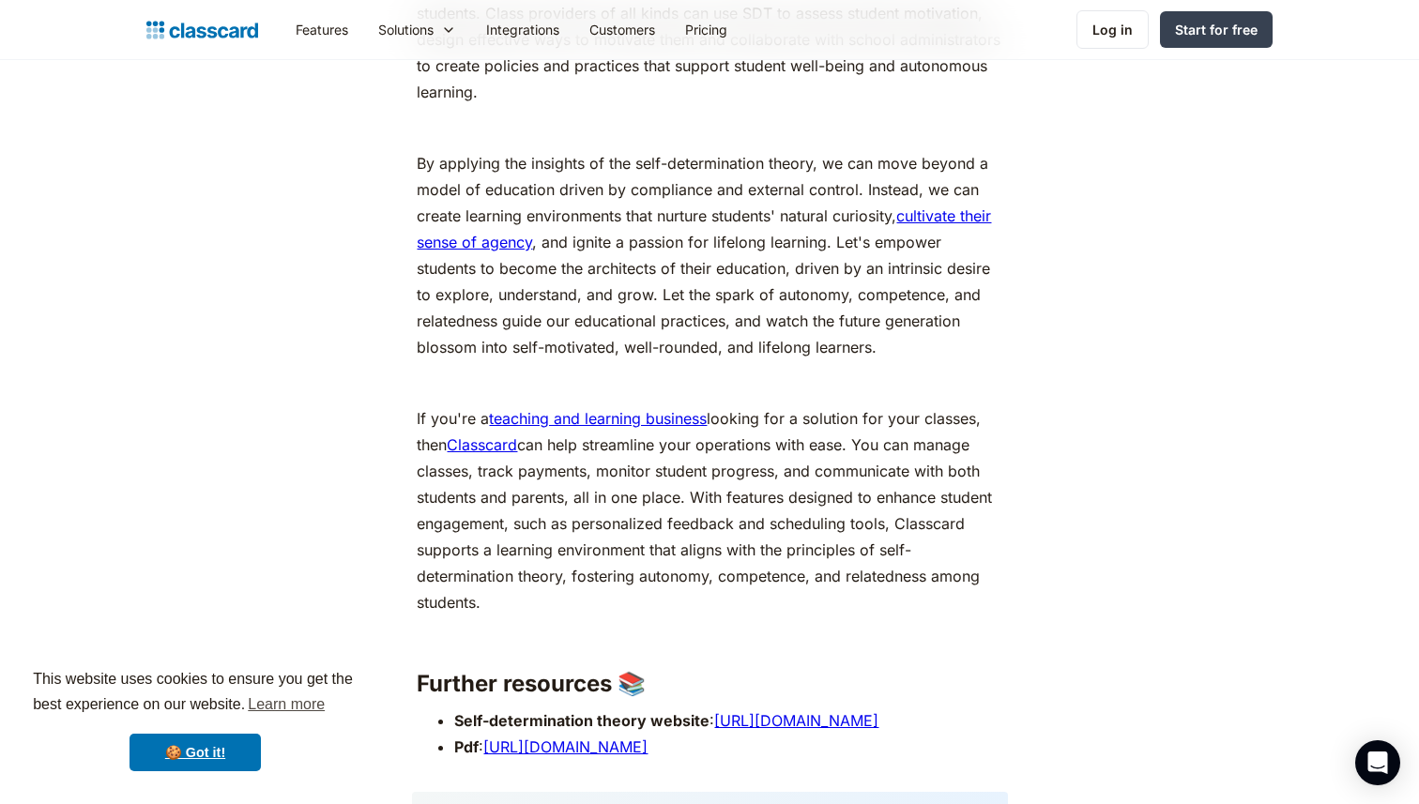
click at [672, 161] on p "By applying the insights of the self-determination theory, we can move beyond a…" at bounding box center [709, 255] width 585 height 210
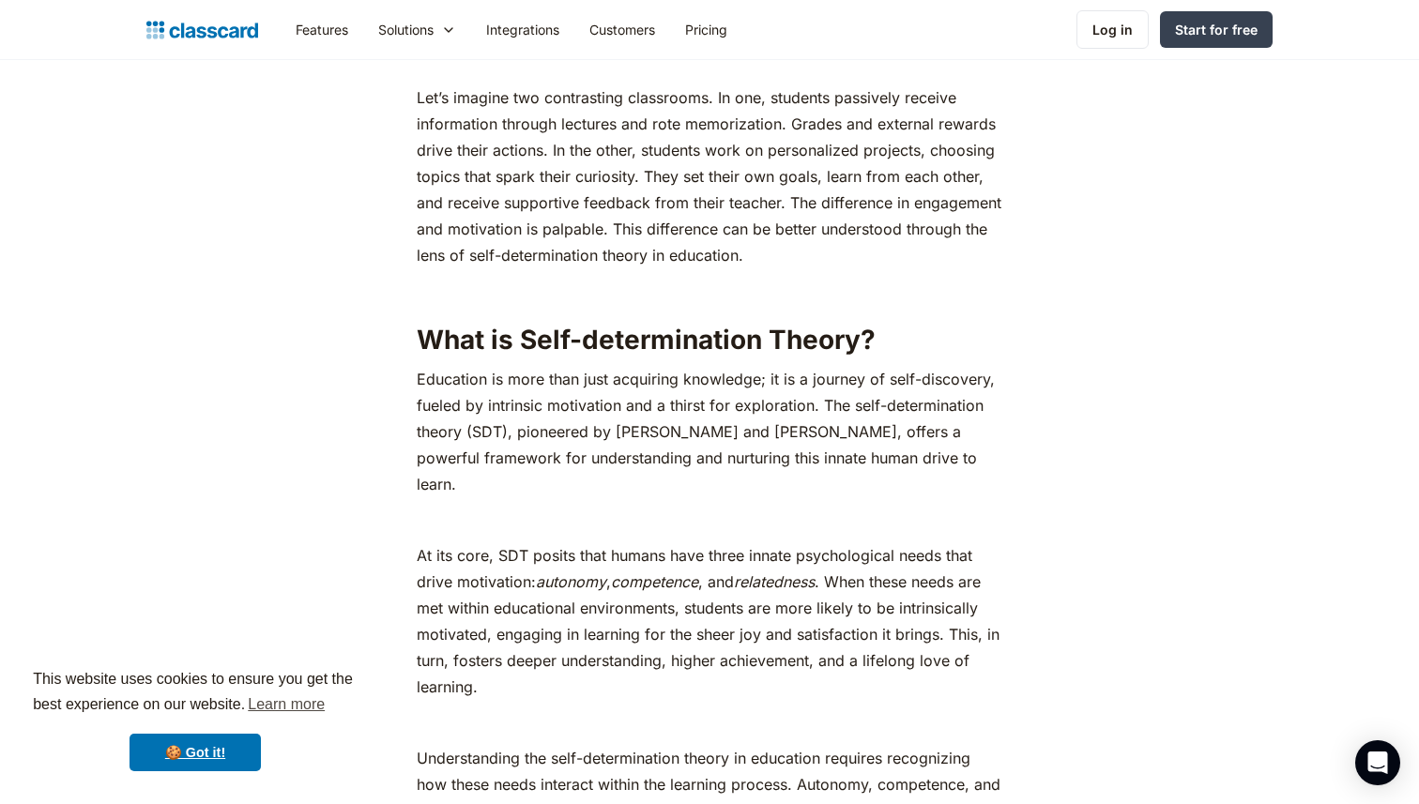
scroll to position [984, 0]
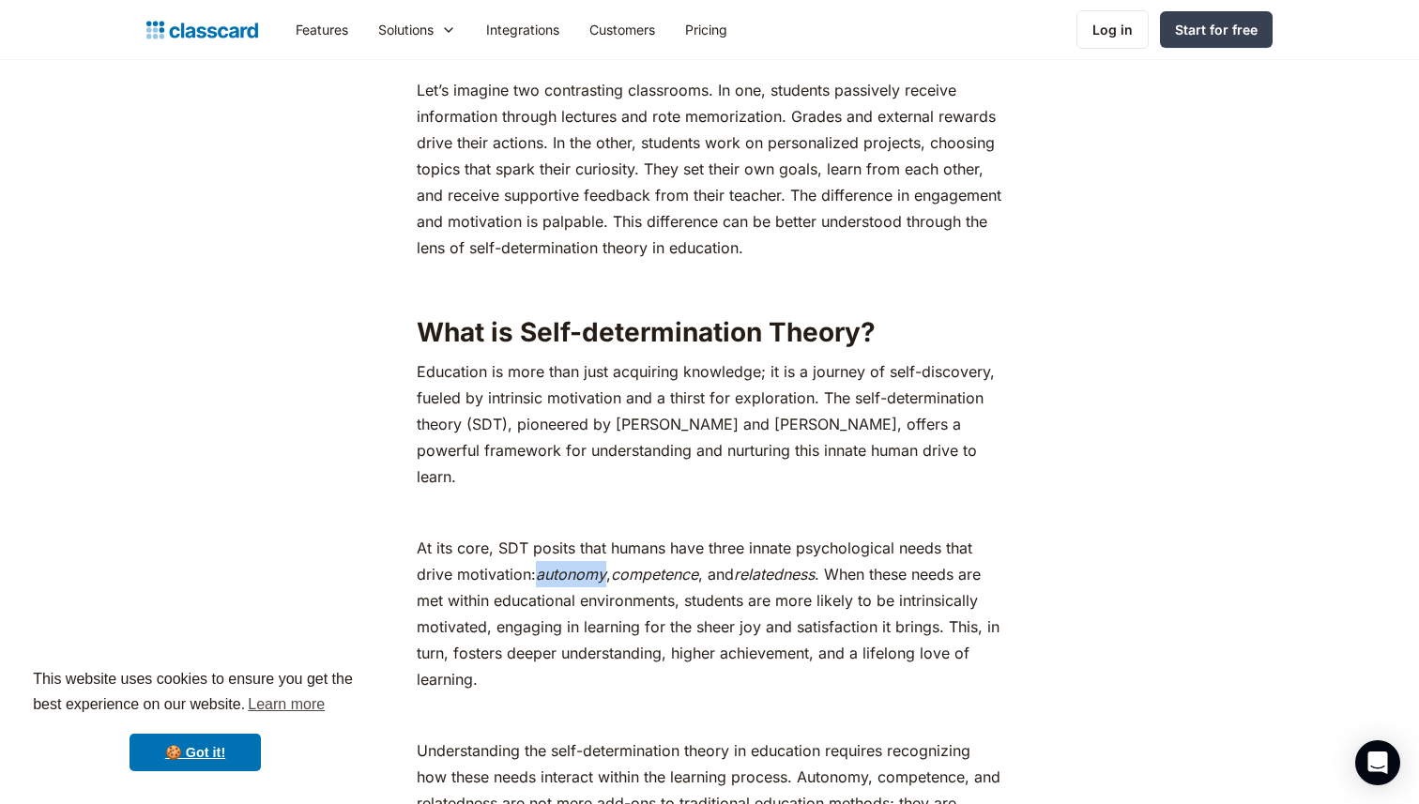
drag, startPoint x: 539, startPoint y: 554, endPoint x: 609, endPoint y: 550, distance: 70.5
click at [609, 550] on p "At its core, SDT posits that humans have three innate psychological needs that …" at bounding box center [709, 614] width 585 height 158
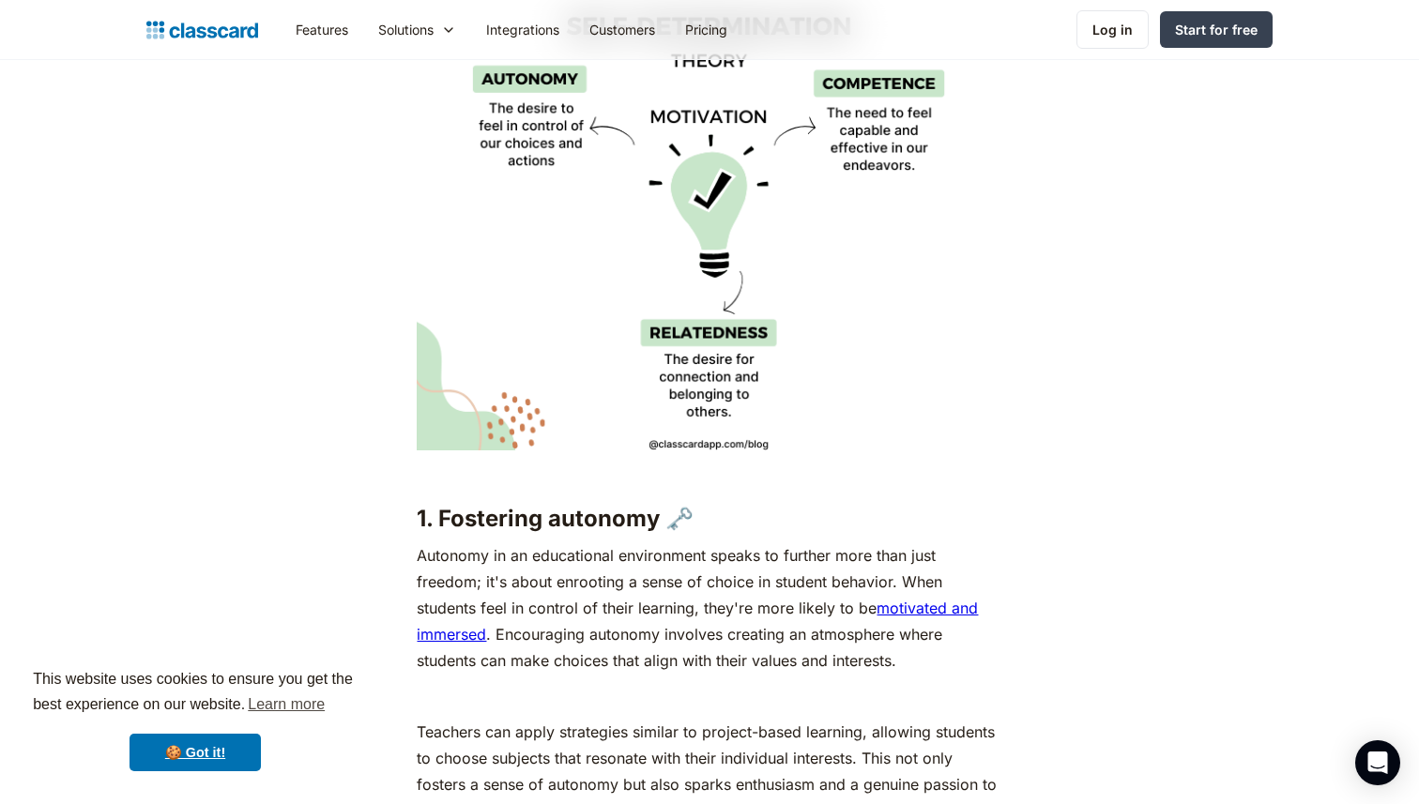
scroll to position [3130, 0]
